Goal: Task Accomplishment & Management: Manage account settings

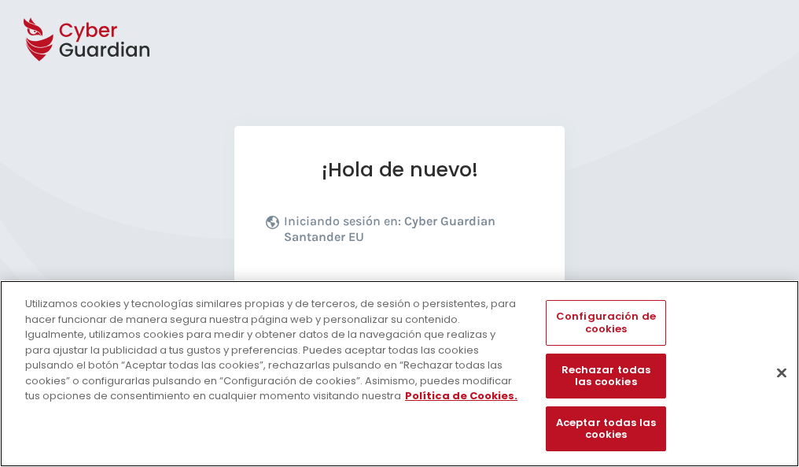
scroll to position [193, 0]
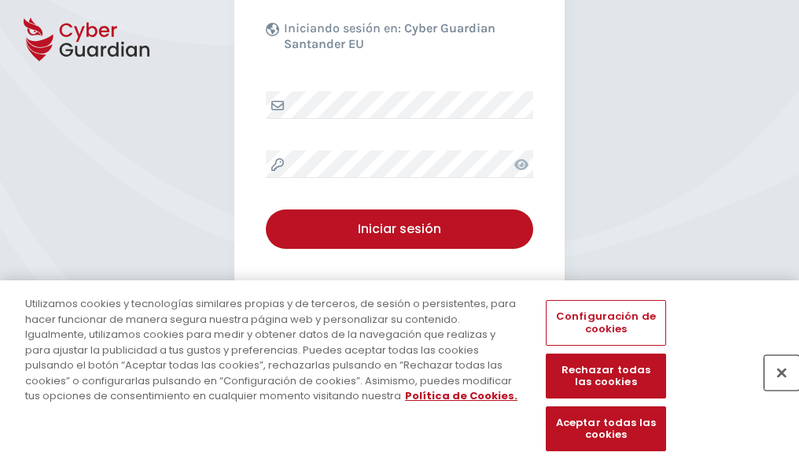
click at [774, 389] on button "Cerrar" at bounding box center [782, 372] width 35 height 35
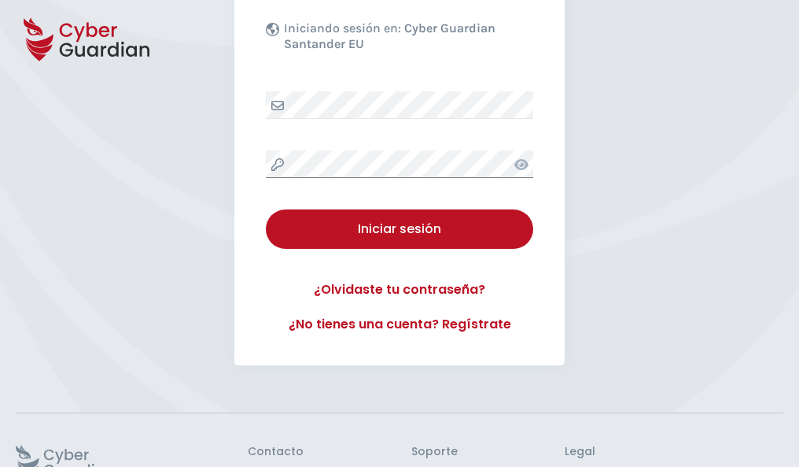
scroll to position [306, 0]
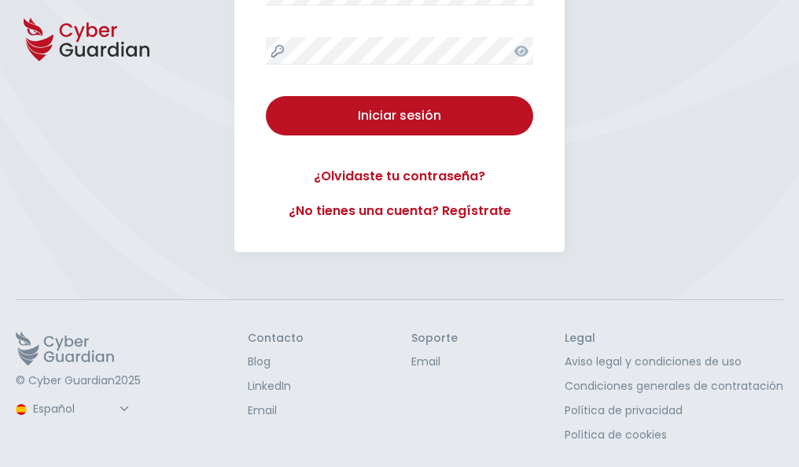
click at [266, 96] on button "Iniciar sesión" at bounding box center [400, 115] width 268 height 39
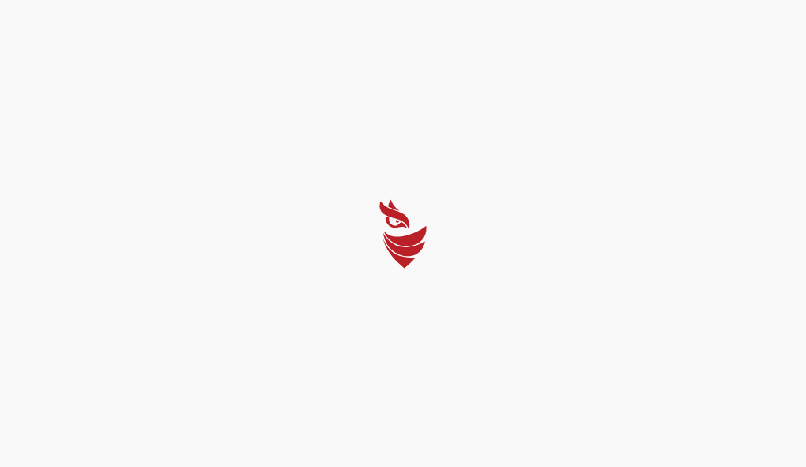
select select "English"
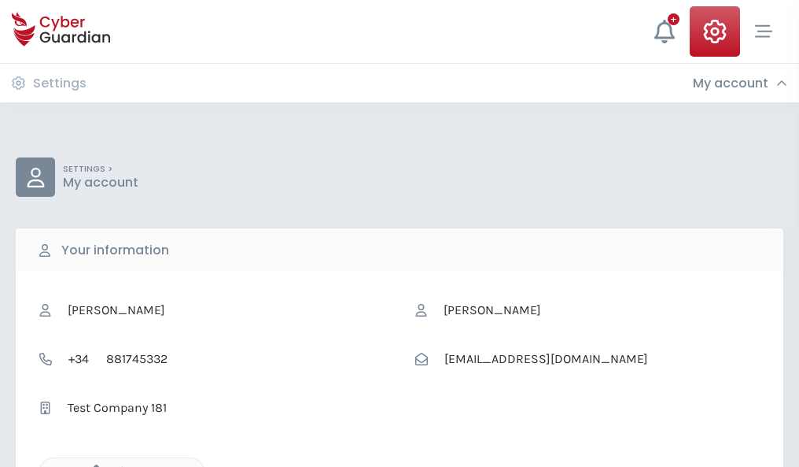
click at [92, 465] on icon "button" at bounding box center [92, 470] width 13 height 13
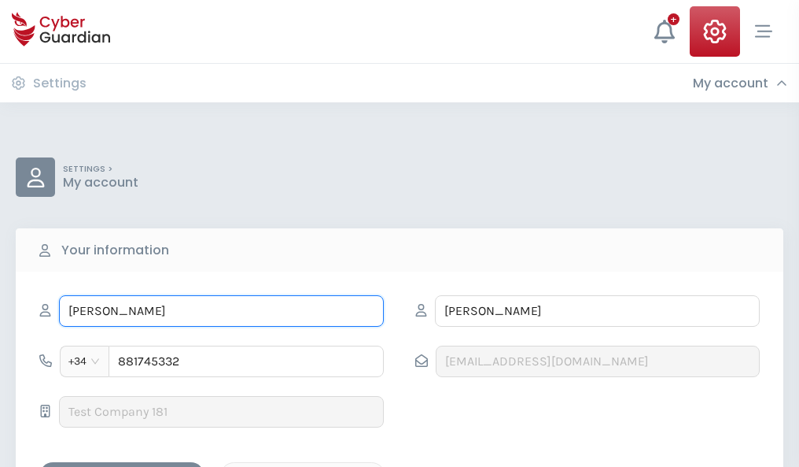
click at [221, 311] on input "JOSÉ MARI" at bounding box center [221, 310] width 325 height 31
type input "J"
type input "Iker"
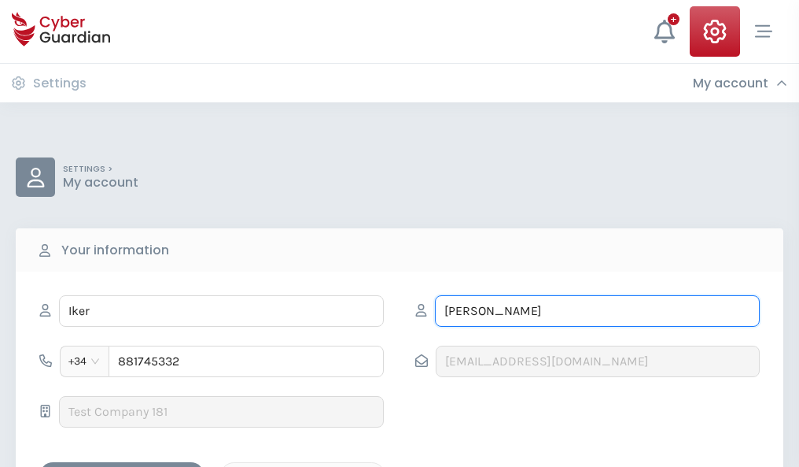
click at [597, 311] on input "NOGUERA" at bounding box center [597, 310] width 325 height 31
type input "N"
type input "Ramón"
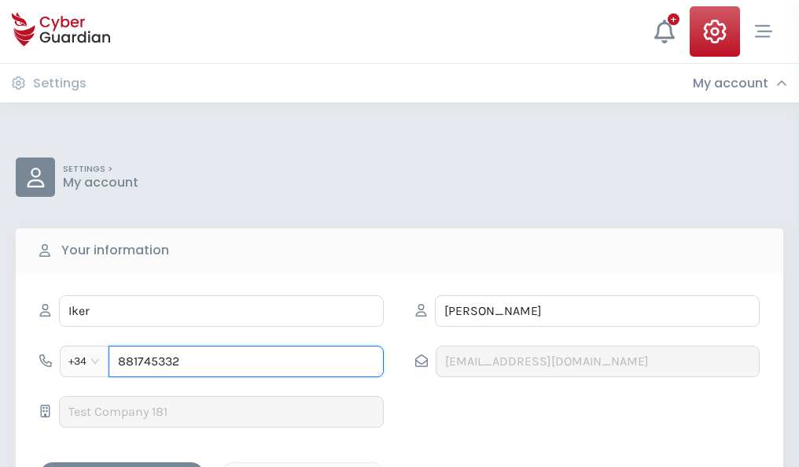
click at [246, 361] on input "881745332" at bounding box center [246, 360] width 275 height 31
type input "8"
type input "849371109"
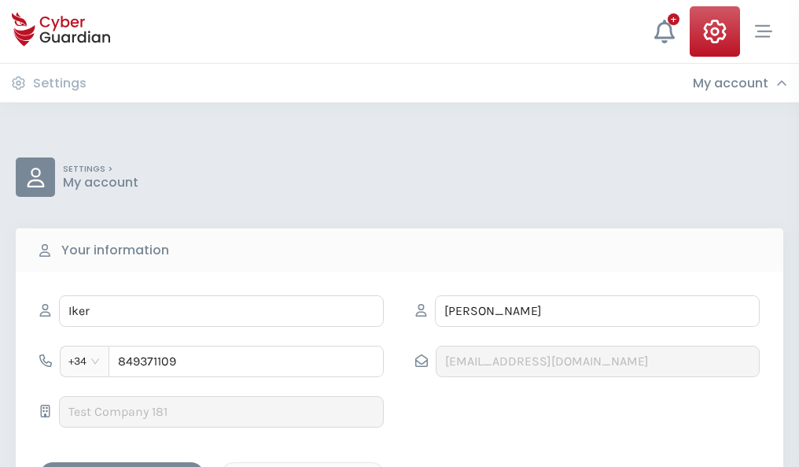
click at [122, 466] on div "Save changes" at bounding box center [122, 476] width 142 height 20
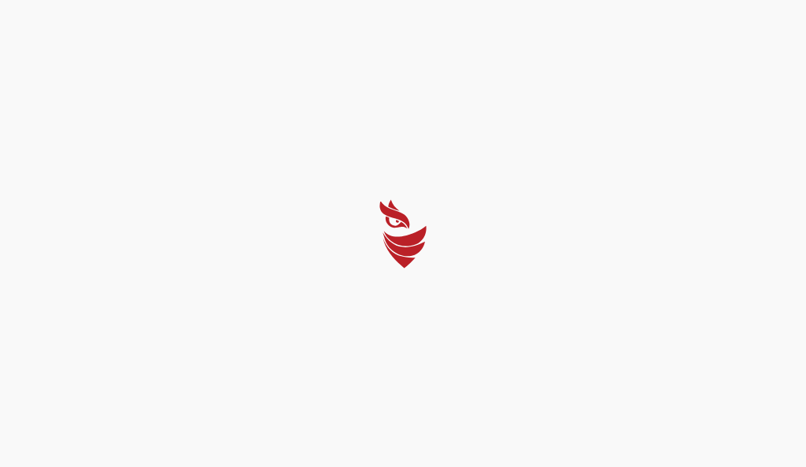
select select "English"
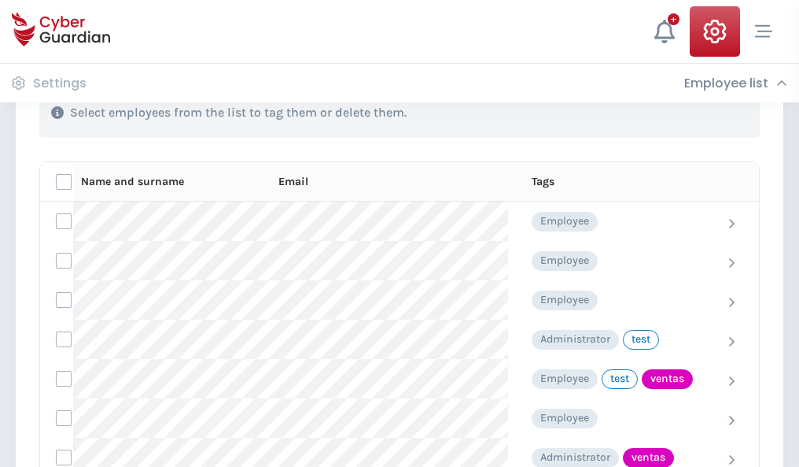
scroll to position [713, 0]
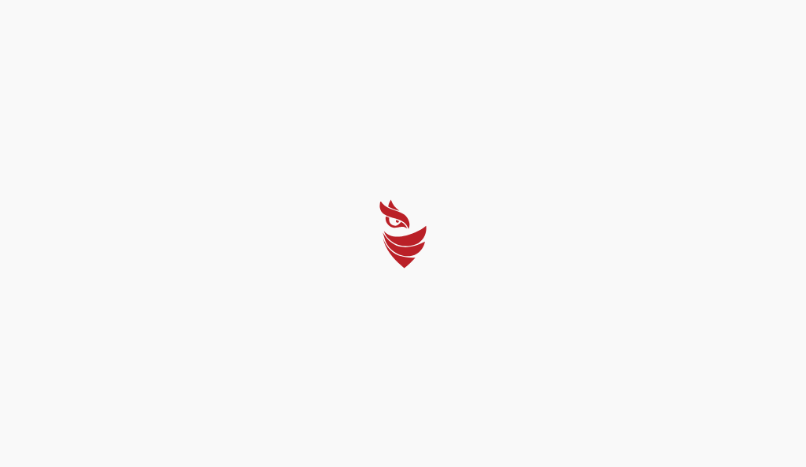
select select "English"
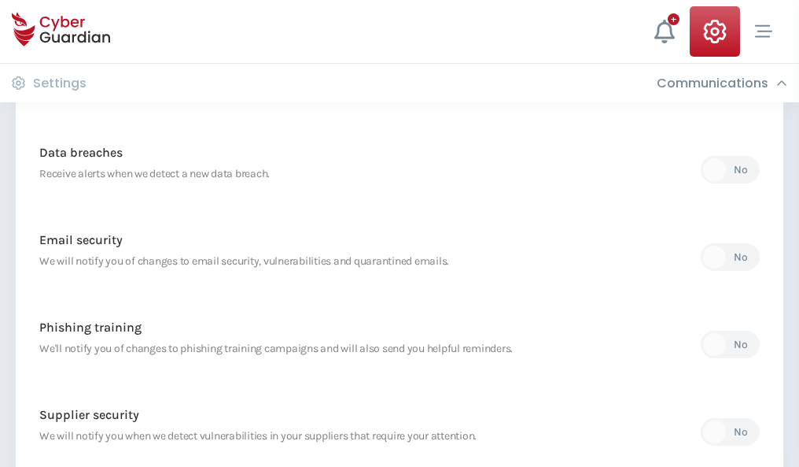
scroll to position [829, 0]
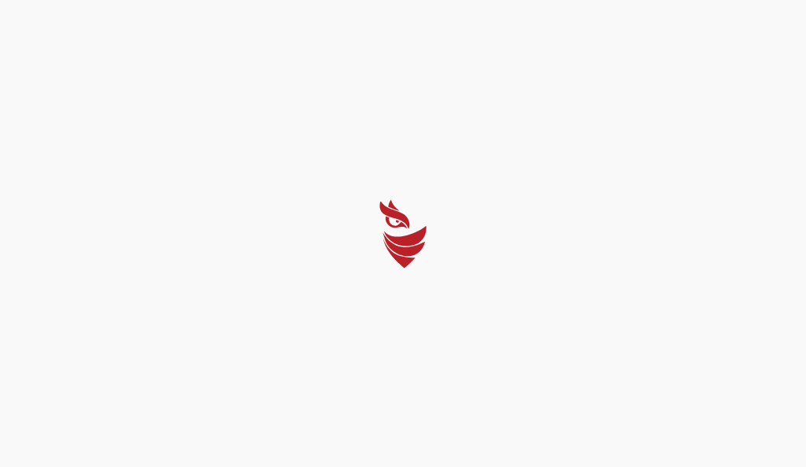
select select "English"
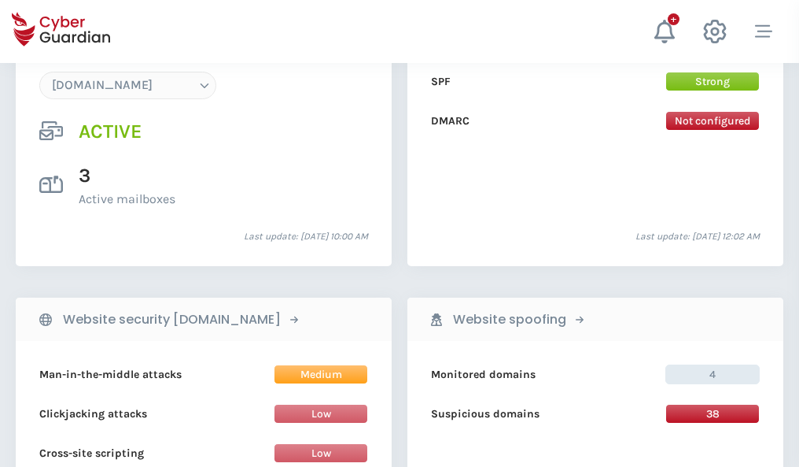
scroll to position [1676, 0]
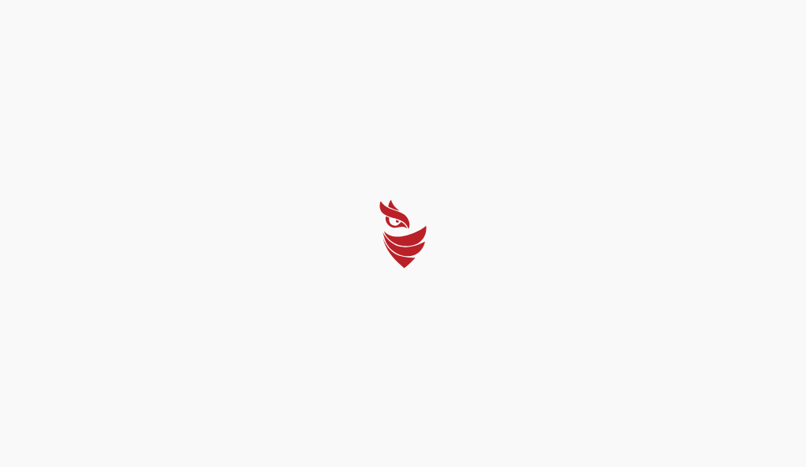
select select "English"
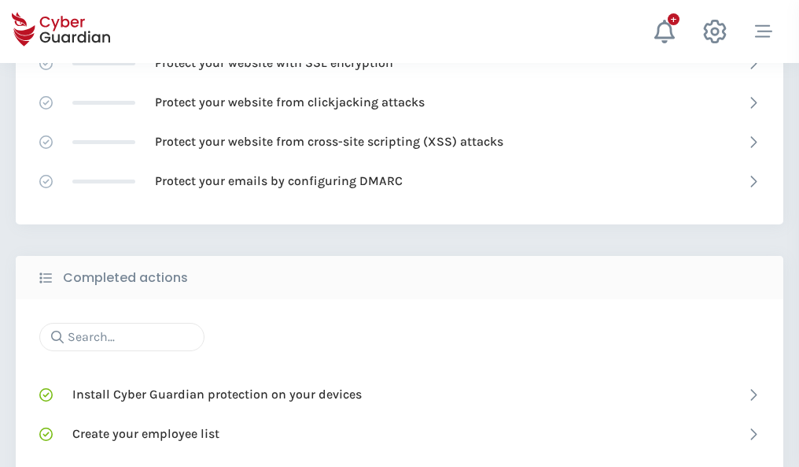
scroll to position [1048, 0]
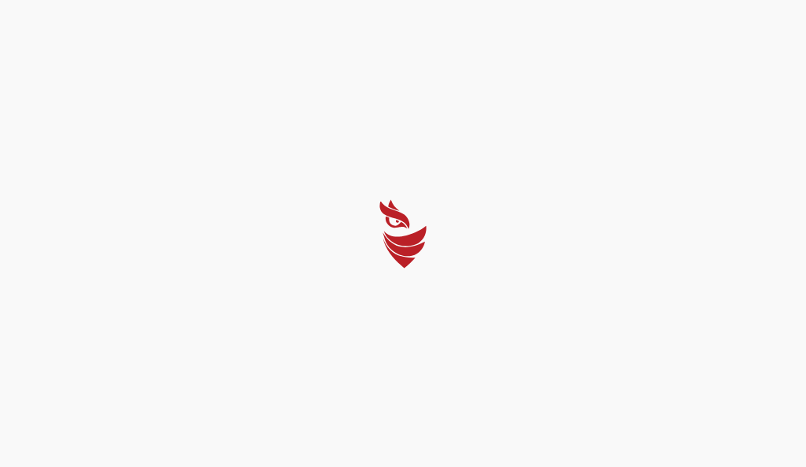
select select "English"
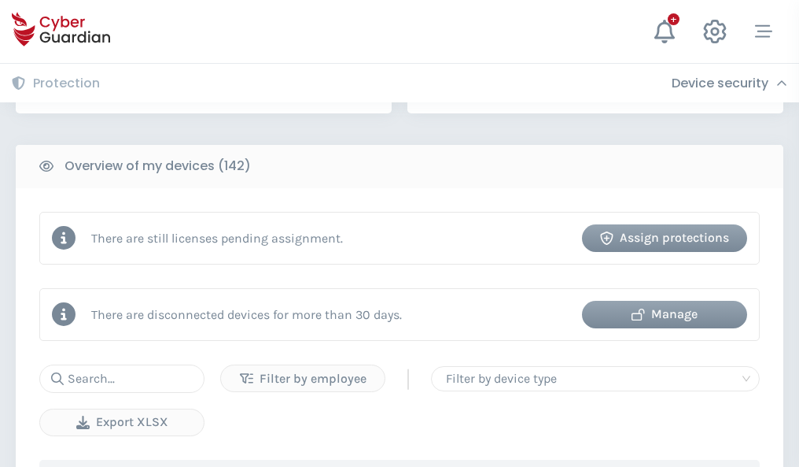
scroll to position [1525, 0]
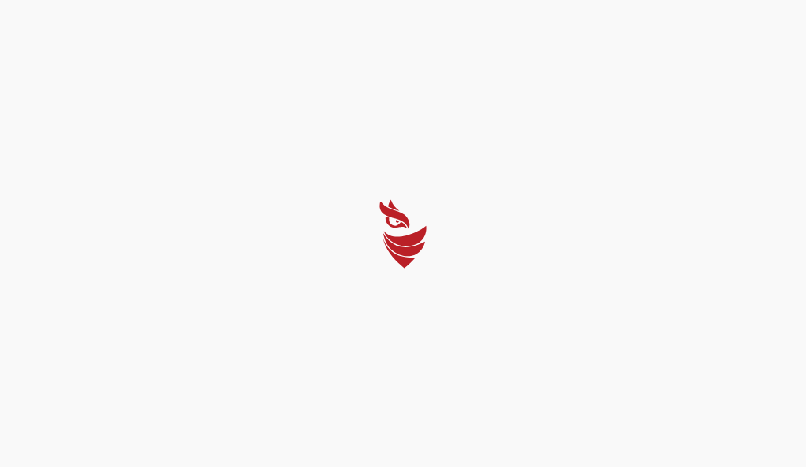
select select "English"
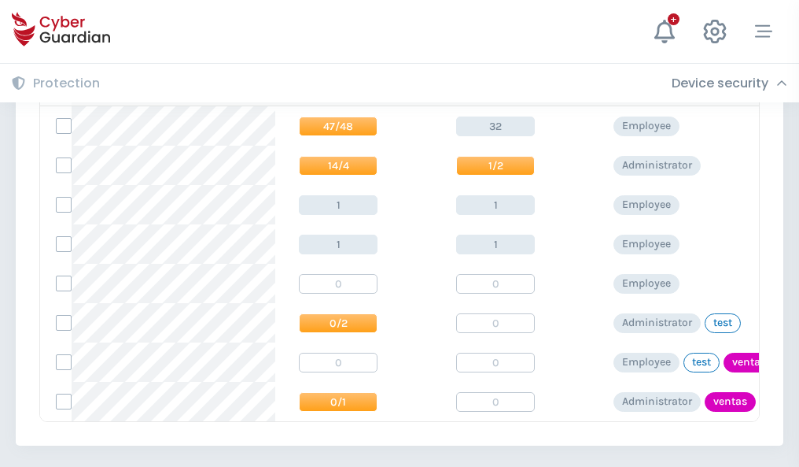
scroll to position [730, 0]
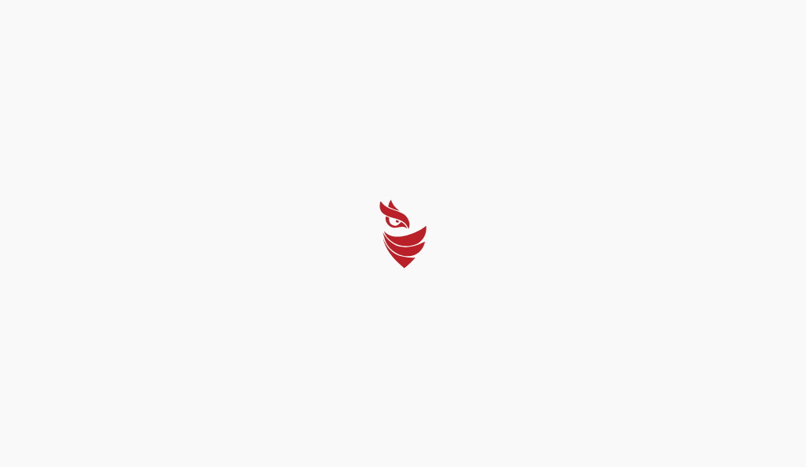
select select "English"
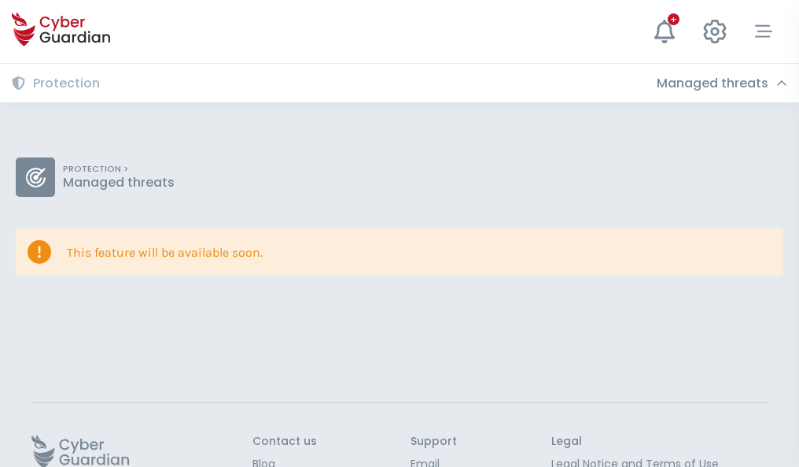
scroll to position [102, 0]
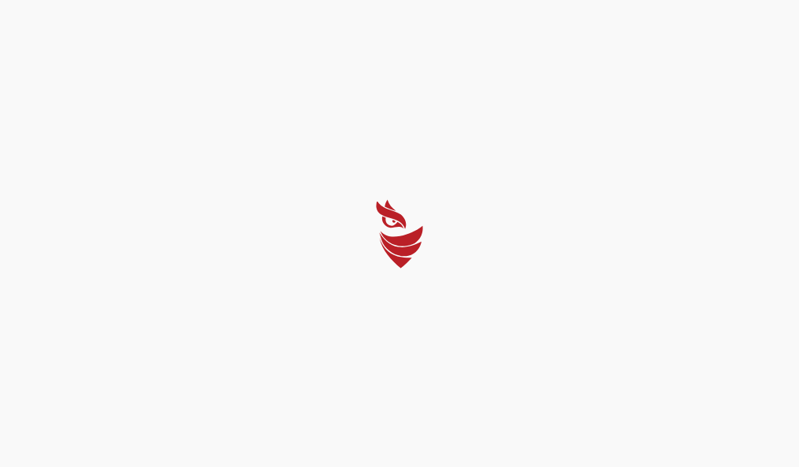
select select "English"
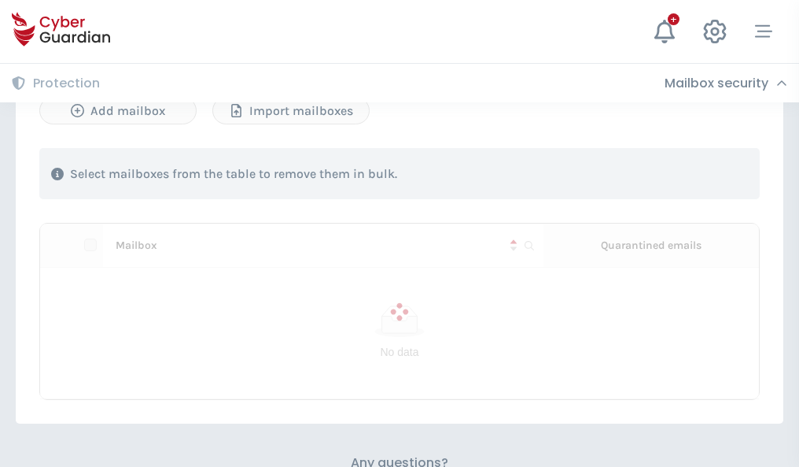
scroll to position [674, 0]
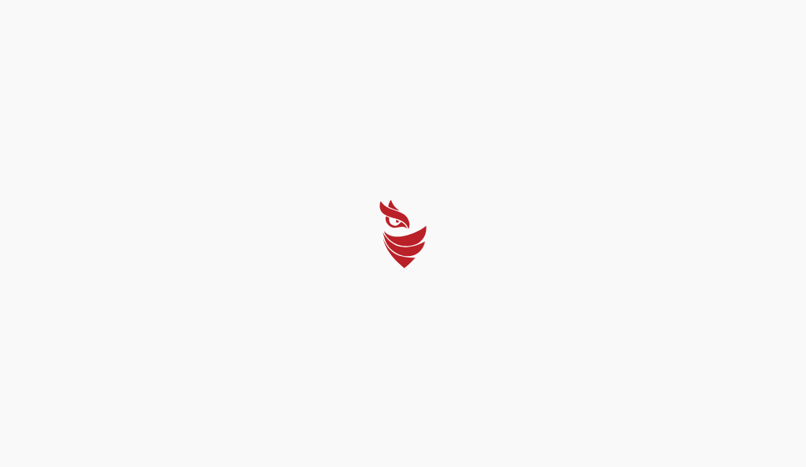
select select "English"
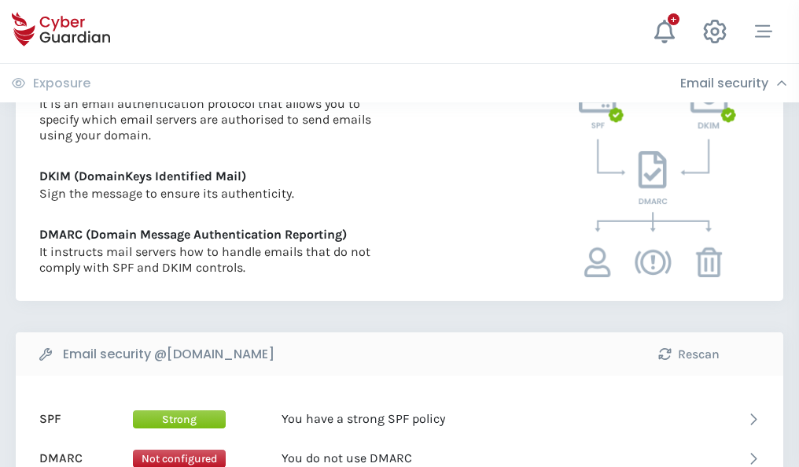
scroll to position [849, 0]
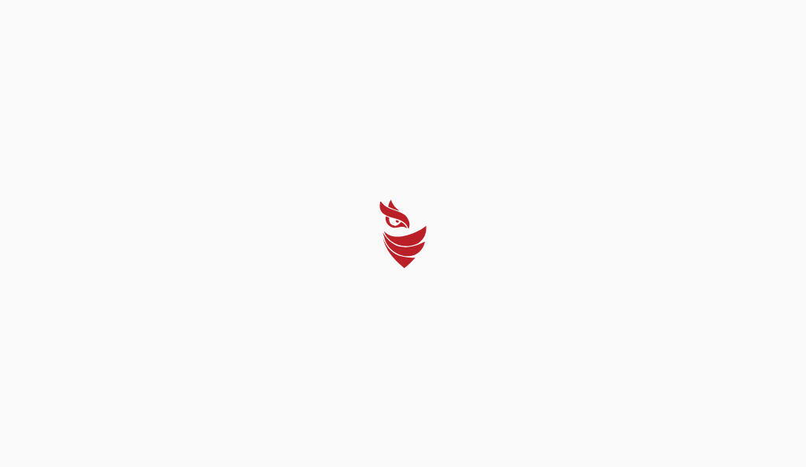
select select "English"
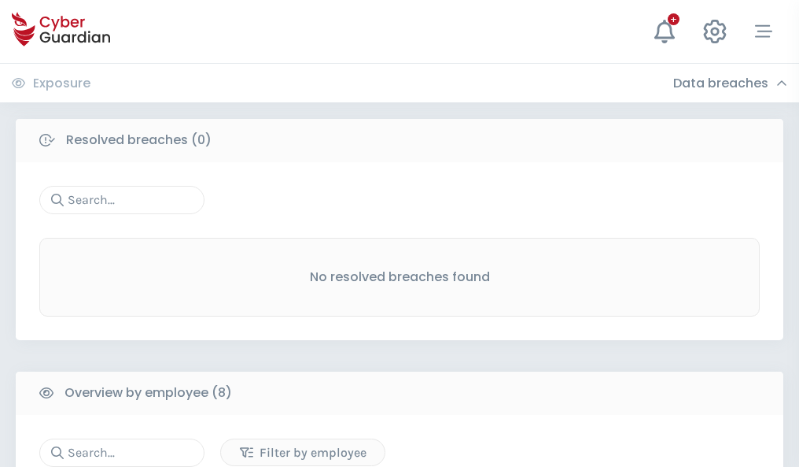
scroll to position [1341, 0]
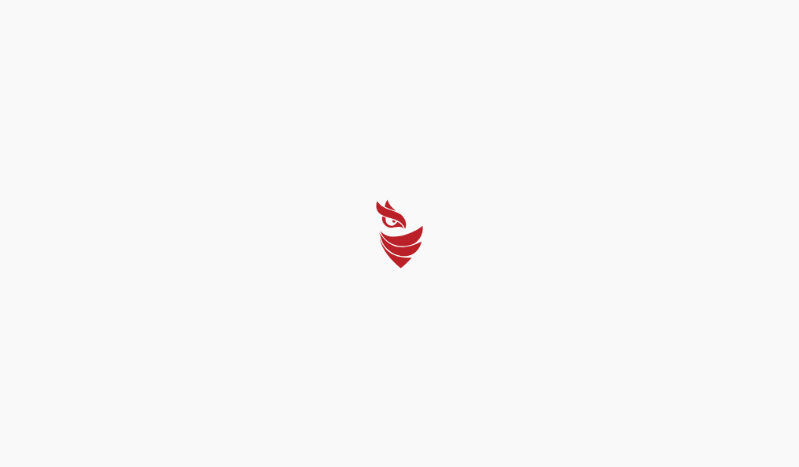
select select "English"
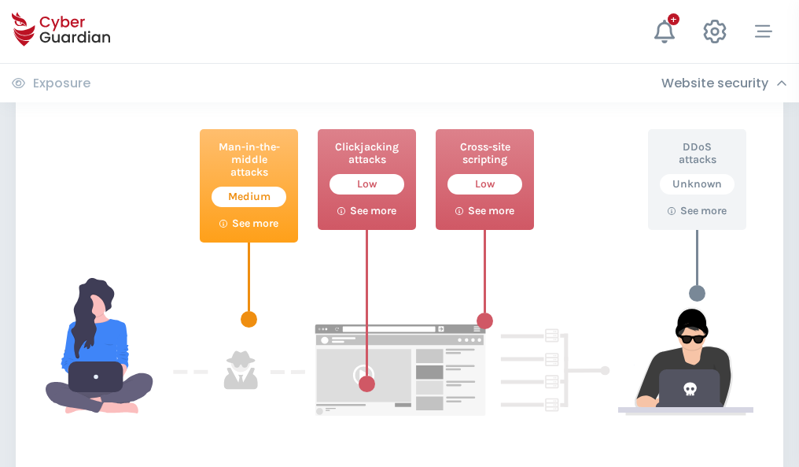
scroll to position [857, 0]
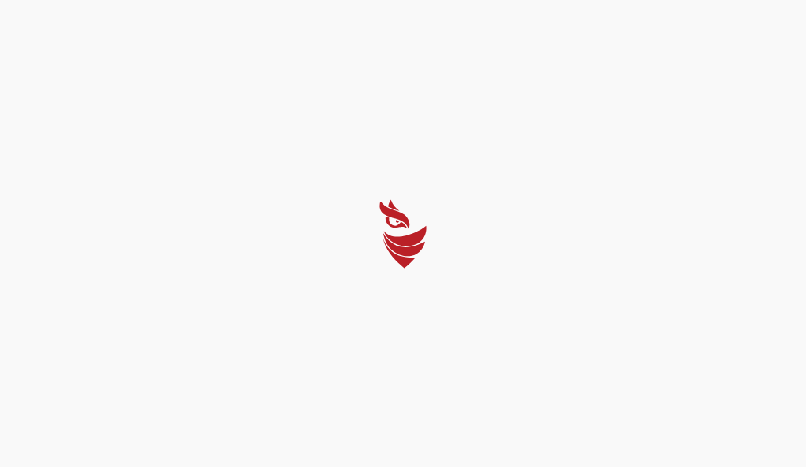
select select "English"
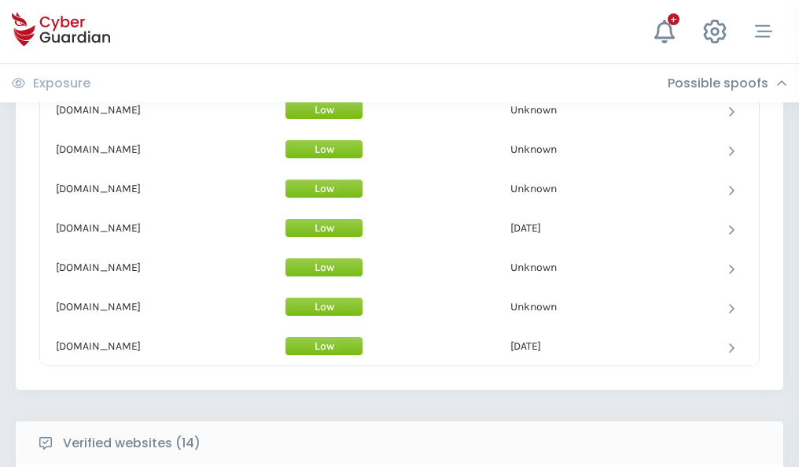
scroll to position [1534, 0]
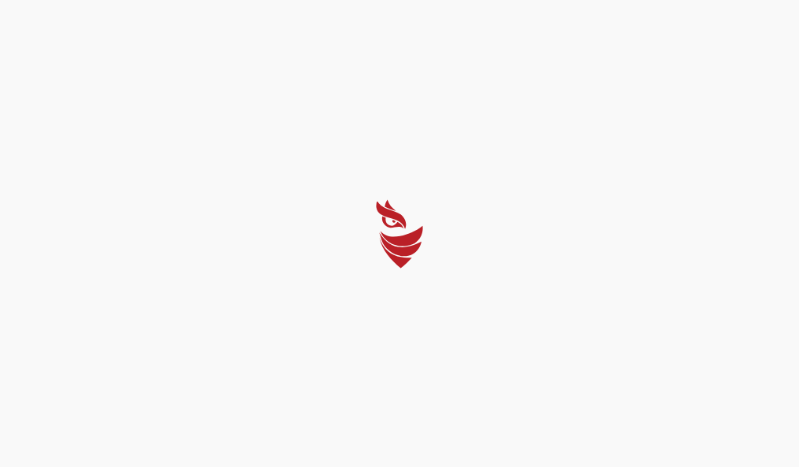
select select "English"
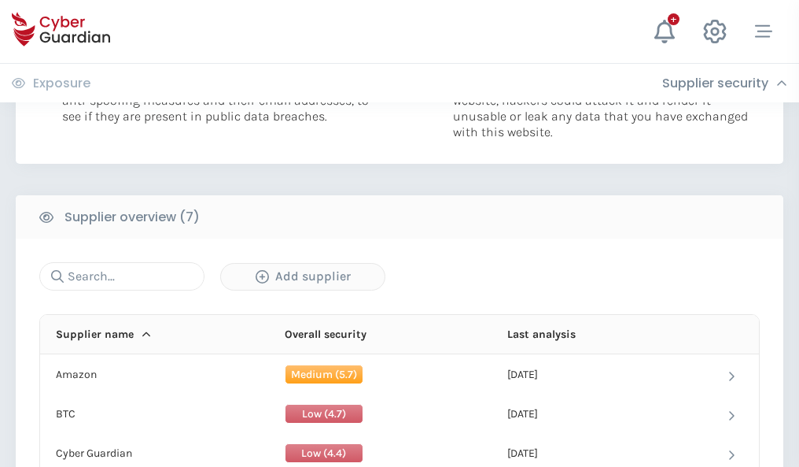
scroll to position [1019, 0]
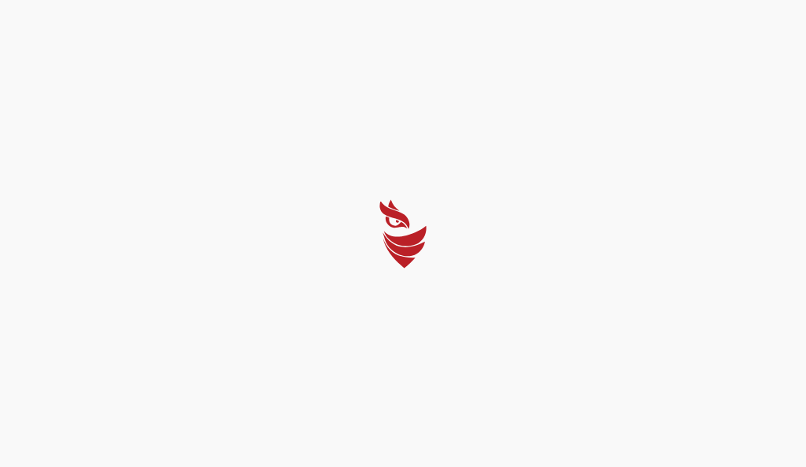
select select "English"
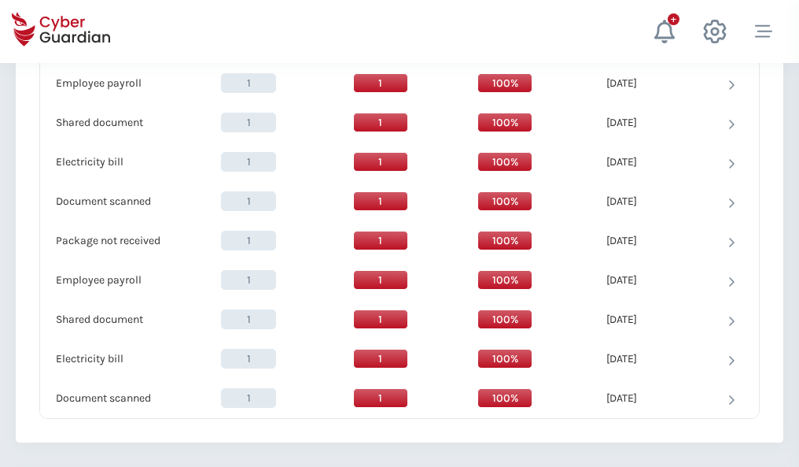
scroll to position [1612, 0]
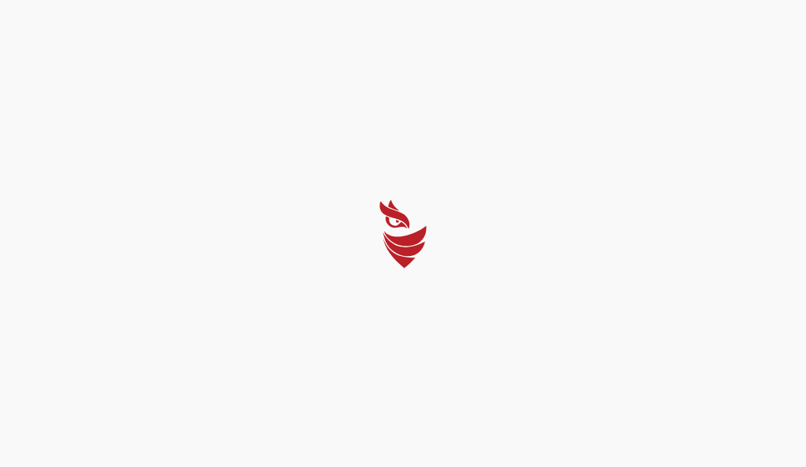
select select "English"
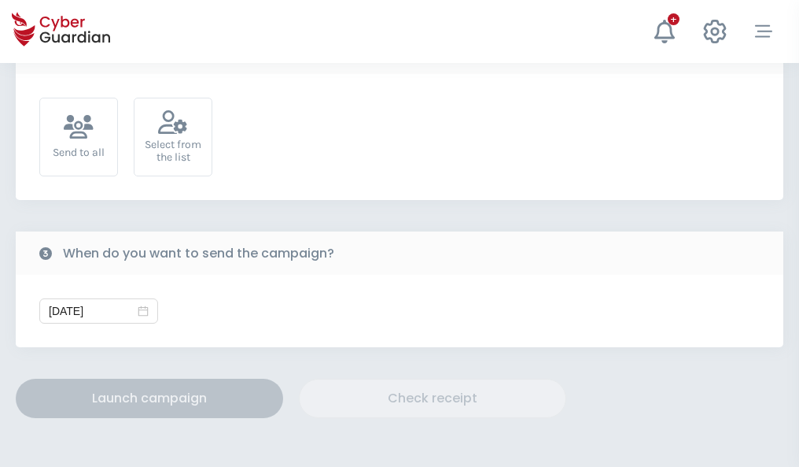
scroll to position [576, 0]
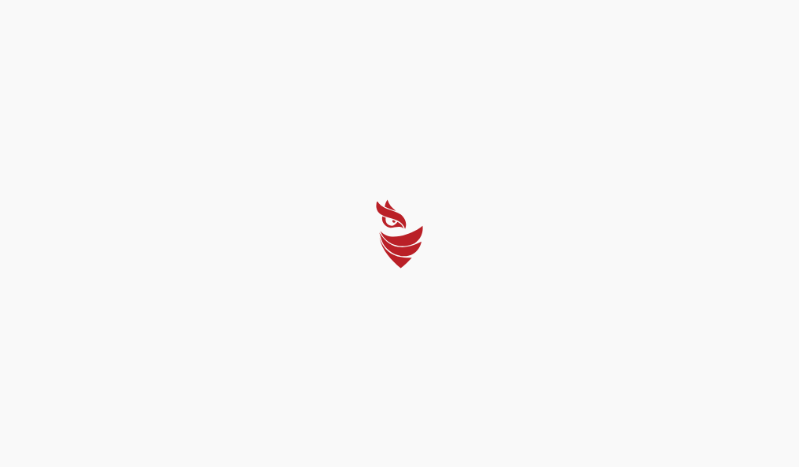
select select "English"
